Goal: Task Accomplishment & Management: Use online tool/utility

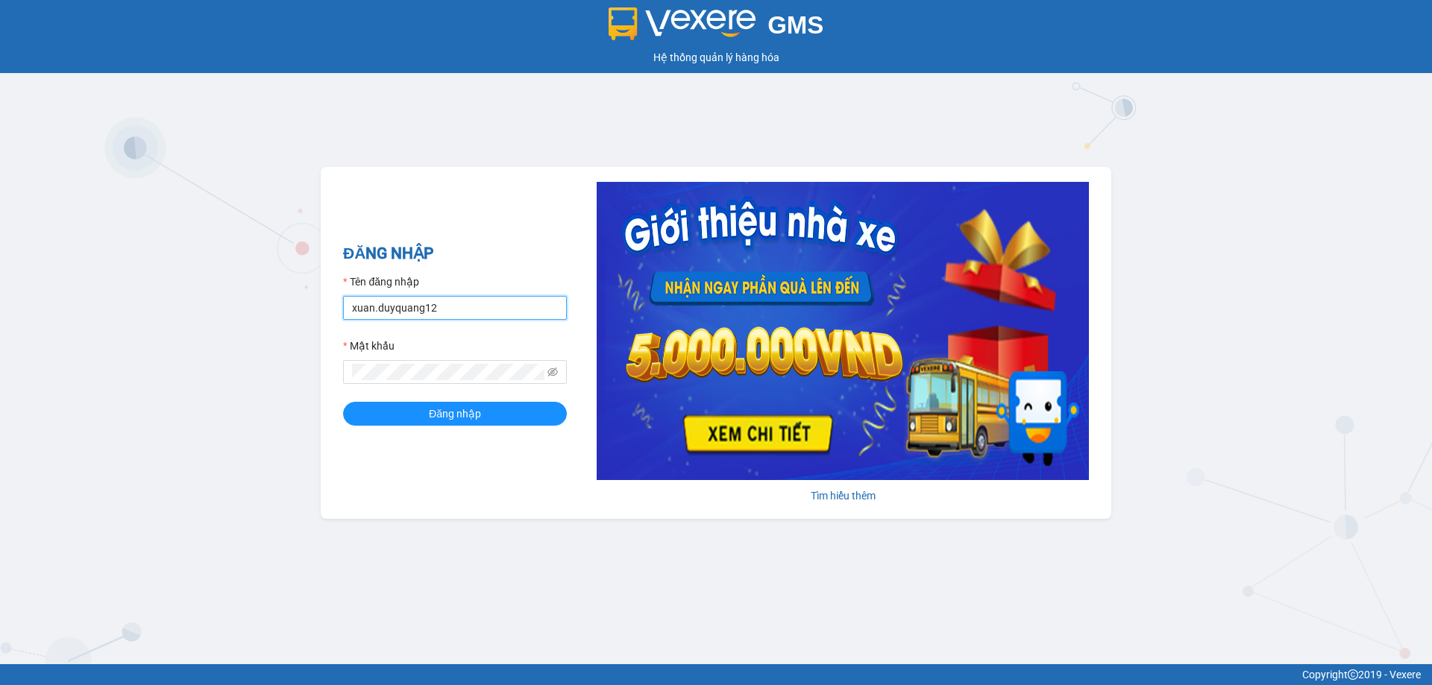
click at [468, 311] on input "xuan.duyquang12" at bounding box center [455, 308] width 224 height 24
type input "x"
type input "bichhuong.duyquang12"
click at [457, 410] on span "Đăng nhập" at bounding box center [455, 414] width 52 height 16
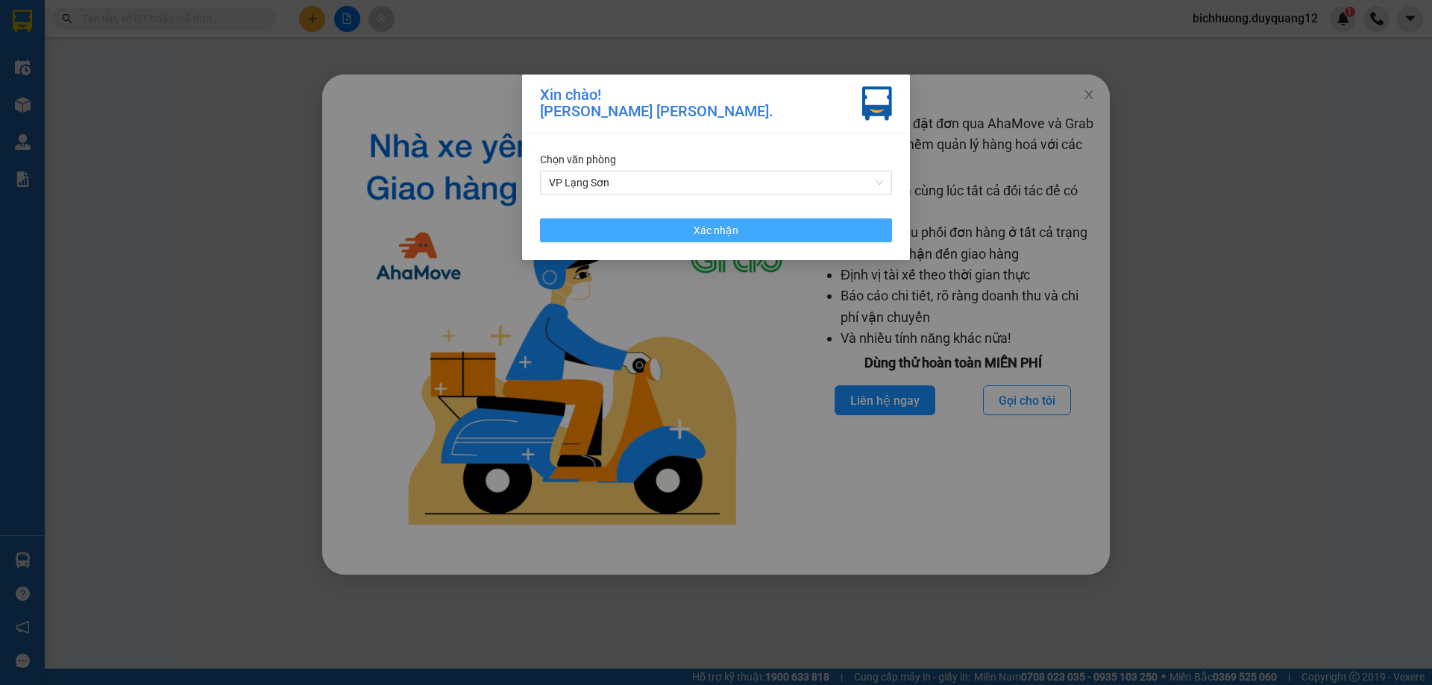
drag, startPoint x: 705, startPoint y: 230, endPoint x: 718, endPoint y: 231, distance: 12.7
click at [705, 231] on span "Xác nhận" at bounding box center [716, 230] width 45 height 16
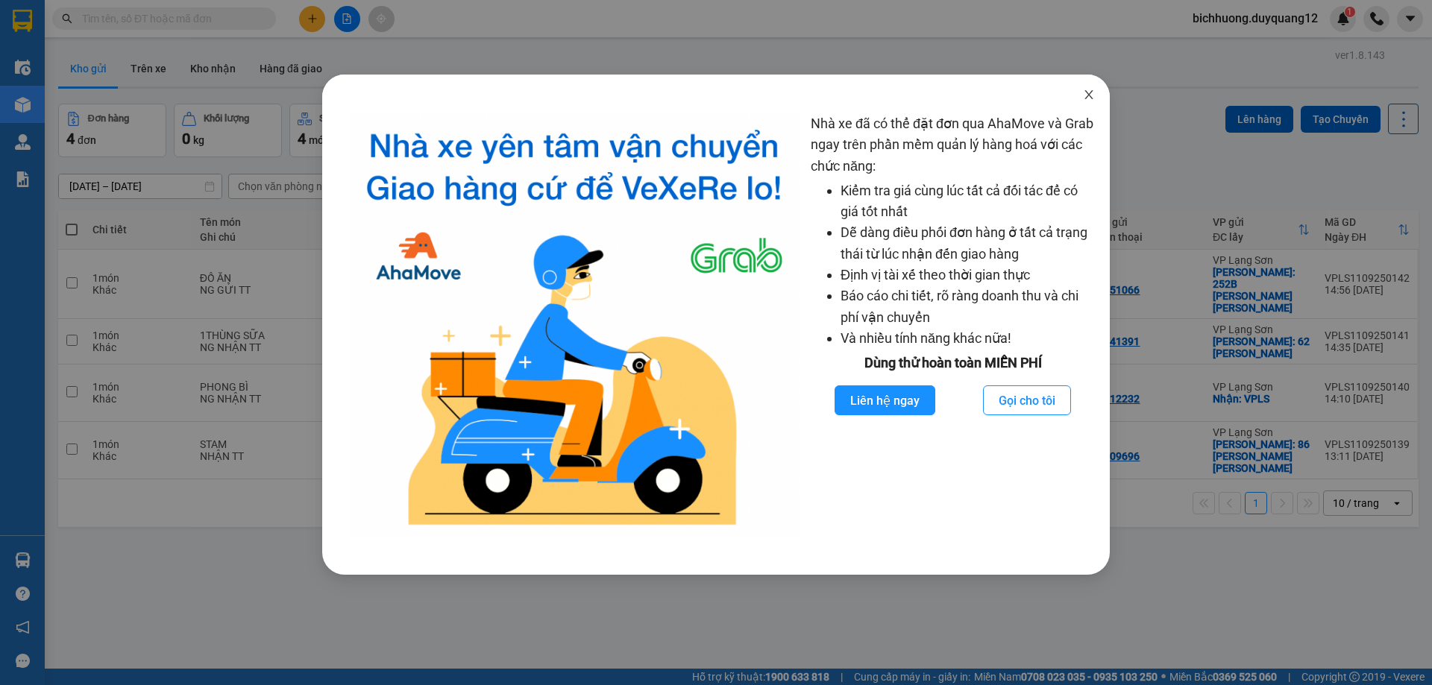
click at [1087, 93] on icon "close" at bounding box center [1089, 95] width 12 height 12
